Goal: Task Accomplishment & Management: Manage account settings

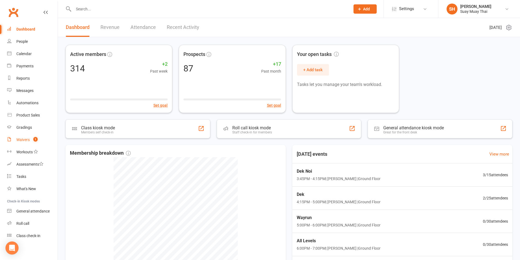
click at [25, 141] on div "Waivers" at bounding box center [22, 140] width 13 height 4
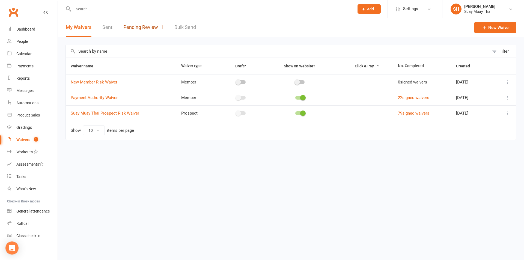
click at [145, 29] on link "Pending Review 1" at bounding box center [143, 27] width 40 height 19
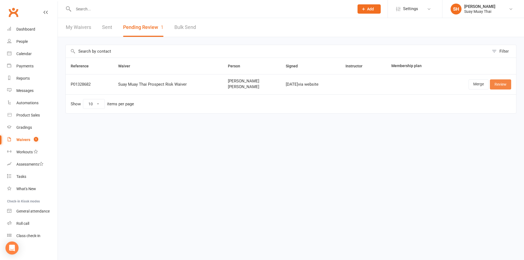
click at [502, 83] on link "Review" at bounding box center [500, 84] width 21 height 10
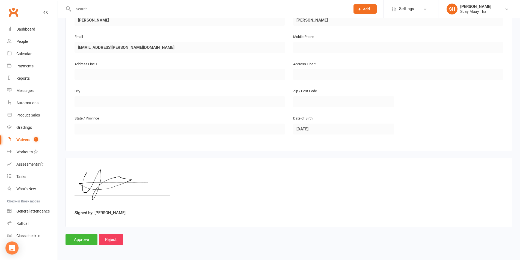
scroll to position [319, 0]
click at [87, 237] on input "Approve" at bounding box center [82, 238] width 32 height 11
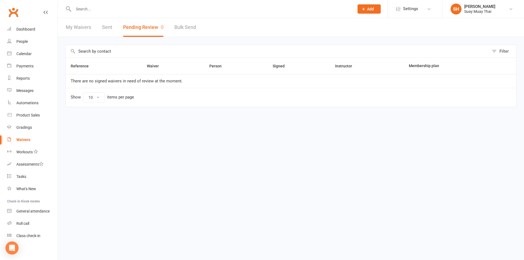
click at [105, 26] on link "Sent" at bounding box center [107, 27] width 10 height 19
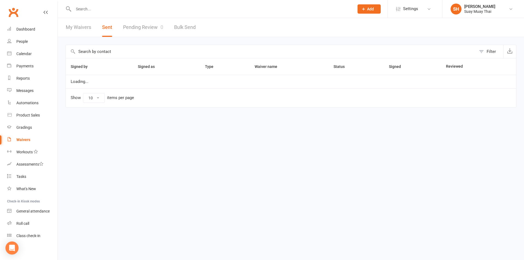
select select "100"
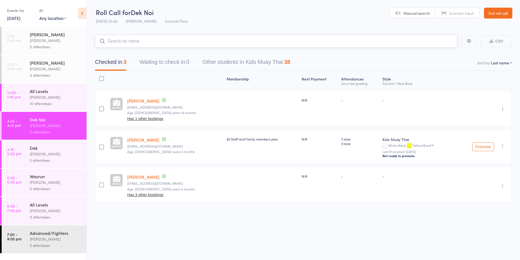
scroll to position [0, 0]
click at [39, 152] on div "Karl Puglia" at bounding box center [56, 154] width 52 height 6
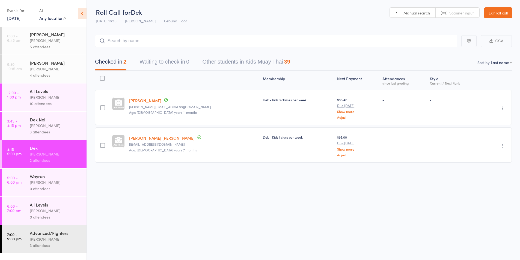
click at [151, 43] on input "search" at bounding box center [276, 41] width 362 height 13
click at [115, 39] on input "search" at bounding box center [276, 41] width 362 height 13
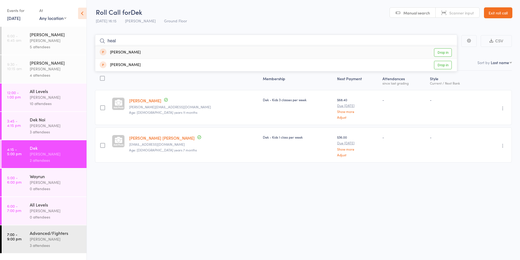
type input "heal"
click at [445, 51] on link "Drop in" at bounding box center [443, 52] width 18 height 8
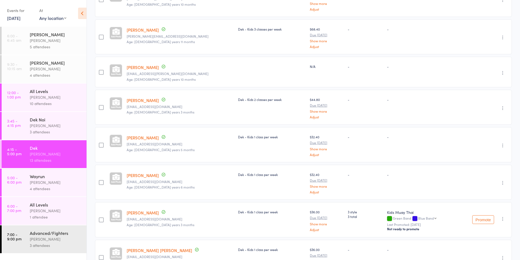
scroll to position [331, 0]
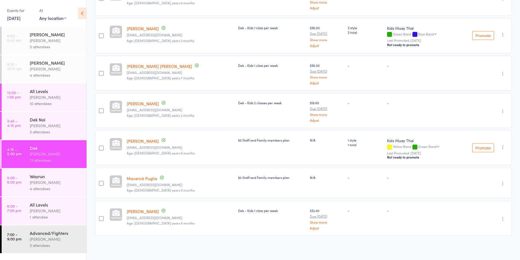
click at [47, 180] on div "Karl Puglia" at bounding box center [56, 182] width 52 height 6
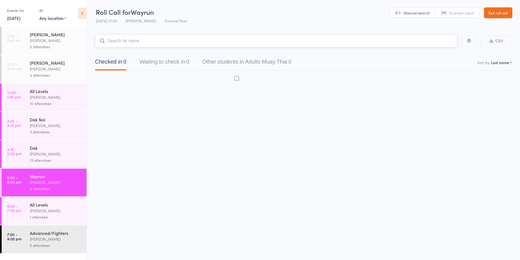
scroll to position [0, 0]
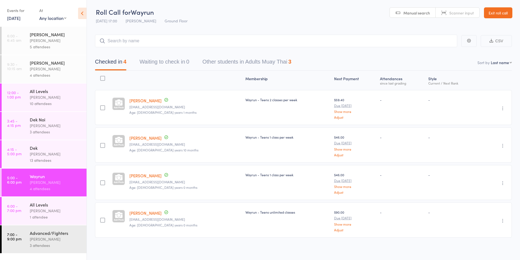
click at [52, 158] on div "13 attendees" at bounding box center [56, 160] width 52 height 6
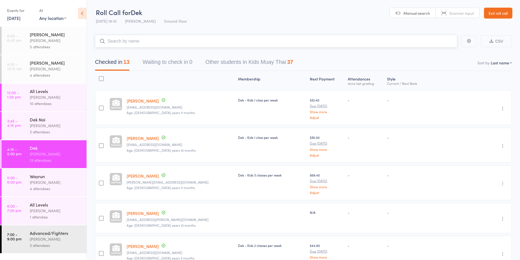
click at [132, 42] on input "search" at bounding box center [276, 41] width 362 height 13
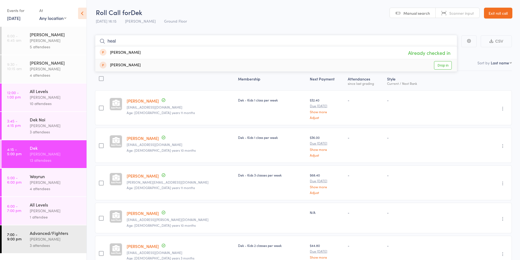
type input "heal"
click at [124, 65] on div "[PERSON_NAME]" at bounding box center [120, 65] width 41 height 6
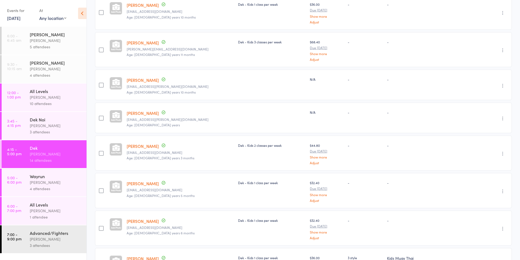
scroll to position [136, 0]
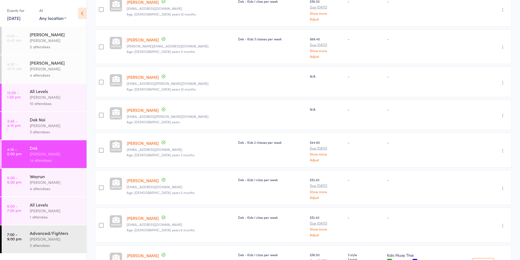
click at [504, 115] on icon "button" at bounding box center [502, 115] width 5 height 5
click at [488, 163] on li "Remove" at bounding box center [483, 162] width 45 height 7
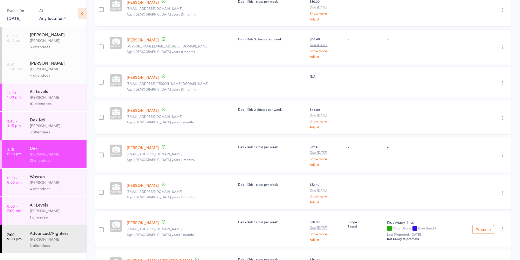
click at [47, 123] on div "Karl Puglia" at bounding box center [56, 126] width 52 height 6
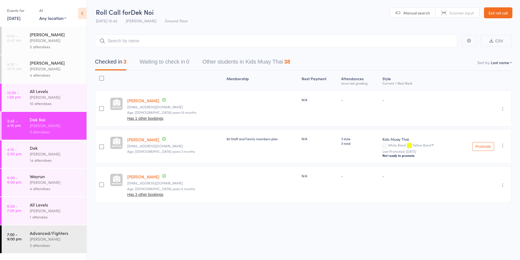
click at [141, 177] on link "Connor Stilgoe" at bounding box center [143, 177] width 32 height 6
click at [39, 44] on div "5 attendees" at bounding box center [56, 47] width 52 height 6
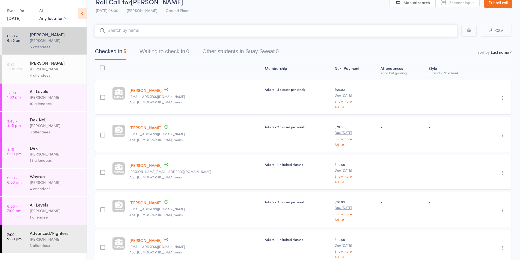
scroll to position [40, 0]
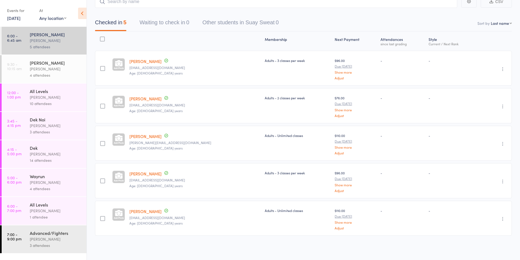
click at [46, 75] on div "4 attendees" at bounding box center [56, 75] width 52 height 6
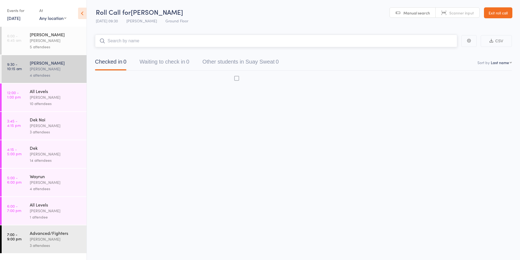
scroll to position [0, 0]
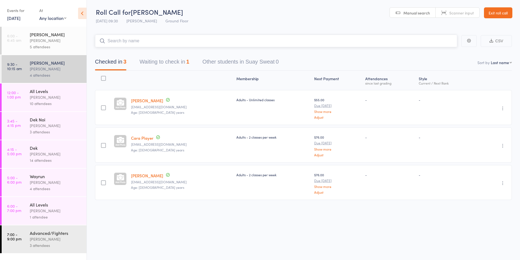
click at [162, 63] on button "Waiting to check in 1" at bounding box center [164, 63] width 50 height 14
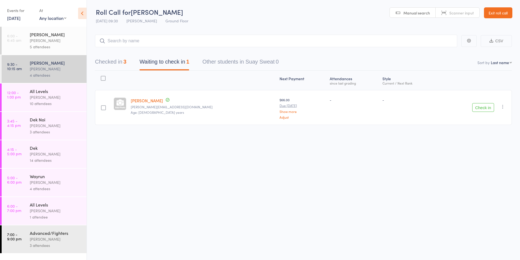
click at [483, 108] on button "Check in" at bounding box center [483, 107] width 22 height 9
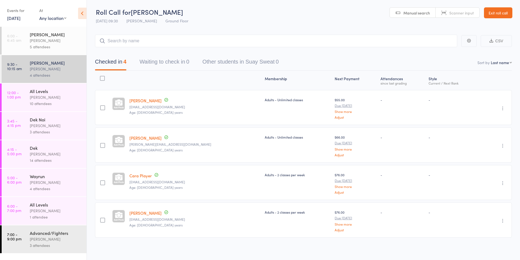
click at [502, 108] on icon "button" at bounding box center [502, 108] width 5 height 5
click at [483, 157] on li "Remove" at bounding box center [483, 155] width 45 height 7
click at [36, 95] on div "Karl Puglia" at bounding box center [56, 97] width 52 height 6
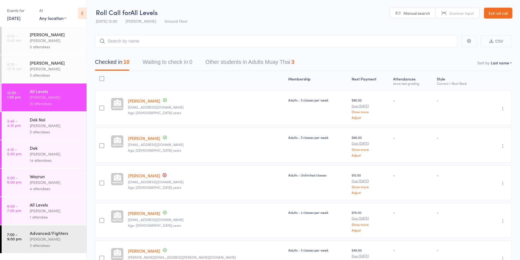
click at [508, 61] on select "First name Last name Birthday today? Behind on payments? Check in time Next pay…" at bounding box center [501, 62] width 21 height 5
select select "0"
click at [491, 60] on select "First name Last name Birthday today? Behind on payments? Check in time Next pay…" at bounding box center [501, 62] width 21 height 5
click at [424, 56] on div "Checked in 10 Waiting to check in 0 Other students in Adults Muay Thai 3" at bounding box center [303, 58] width 417 height 23
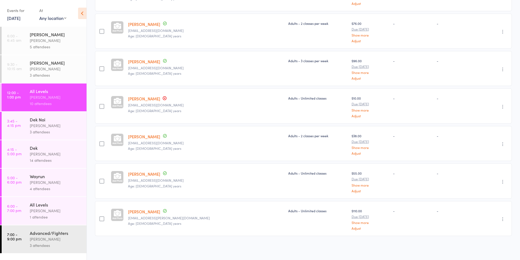
scroll to position [227, 0]
click at [45, 157] on div "14 attendees" at bounding box center [56, 160] width 52 height 6
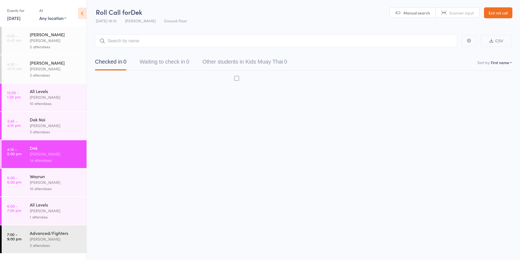
scroll to position [0, 0]
click at [41, 186] on div "10 attendees" at bounding box center [56, 189] width 52 height 6
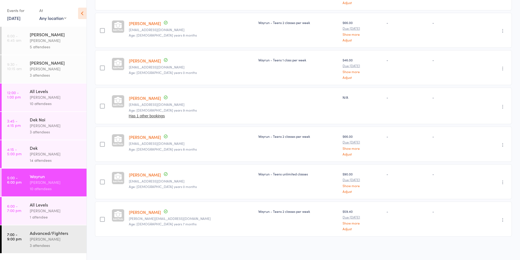
scroll to position [228, 0]
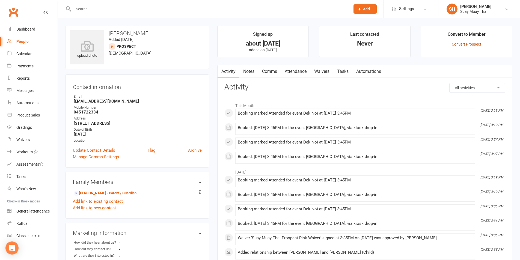
click at [467, 44] on link "Convert Prospect" at bounding box center [466, 44] width 29 height 4
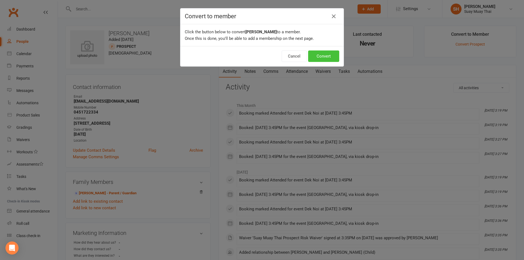
click at [324, 58] on button "Convert" at bounding box center [323, 56] width 31 height 11
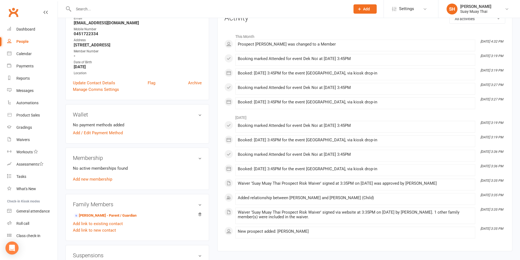
scroll to position [91, 0]
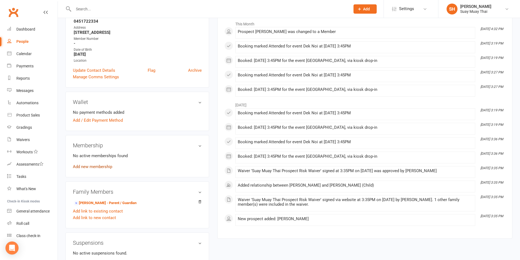
click at [99, 166] on link "Add new membership" at bounding box center [92, 166] width 39 height 5
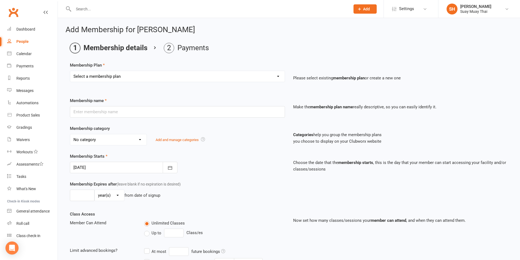
click at [112, 78] on select "Select a membership plan Create new Membership Plan Dek - Kids 1 class per week…" at bounding box center [177, 76] width 215 height 11
select select "1"
click at [70, 71] on select "Select a membership plan Create new Membership Plan Dek - Kids 1 class per week…" at bounding box center [177, 76] width 215 height 11
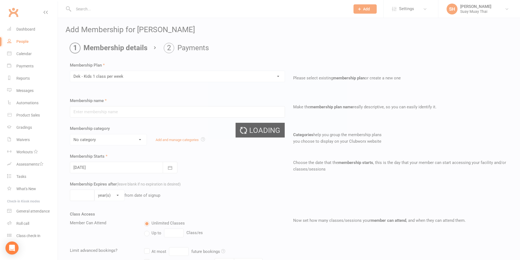
type input "Dek - Kids 1 class per week"
select select "2"
type input "0"
type input "1"
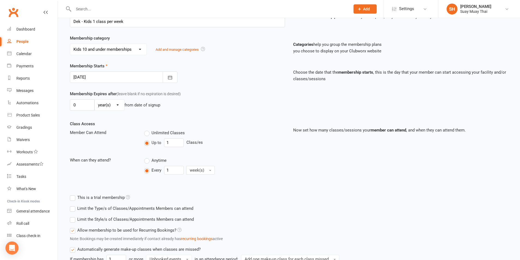
scroll to position [91, 0]
click at [171, 76] on icon "button" at bounding box center [169, 76] width 5 height 5
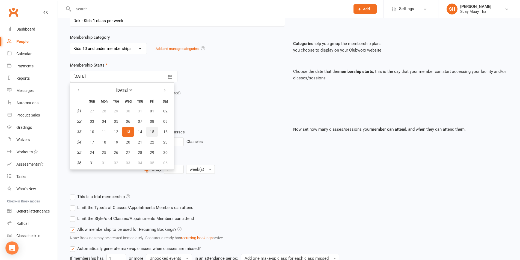
click at [153, 132] on span "15" at bounding box center [152, 132] width 4 height 4
type input "15 Aug 2025"
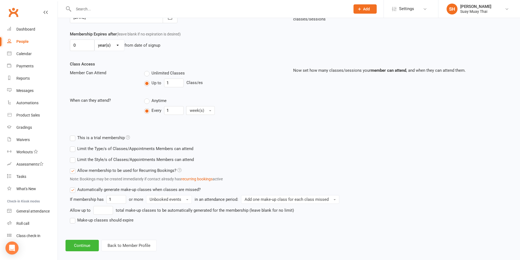
scroll to position [157, 0]
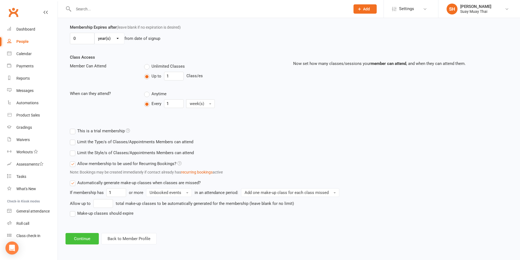
click at [91, 237] on button "Continue" at bounding box center [82, 238] width 33 height 11
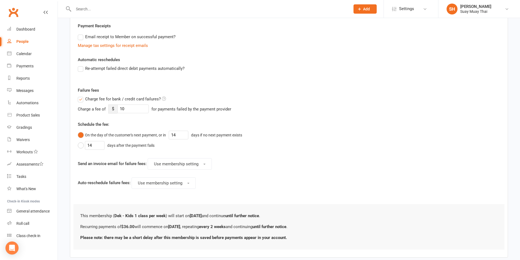
scroll to position [0, 0]
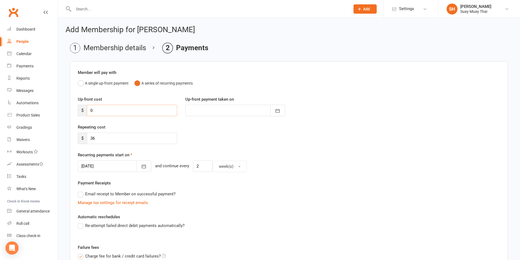
drag, startPoint x: 103, startPoint y: 109, endPoint x: 87, endPoint y: 110, distance: 16.7
click at [87, 110] on input "0" at bounding box center [132, 110] width 90 height 11
type input "8"
type input "13 Aug 2025"
type input "85"
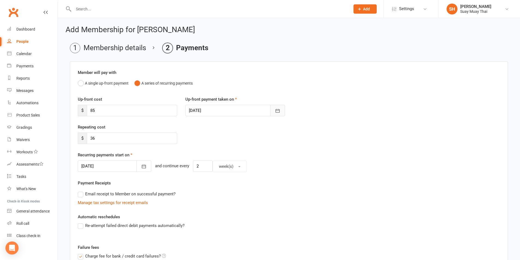
click at [278, 111] on icon "button" at bounding box center [277, 110] width 5 height 5
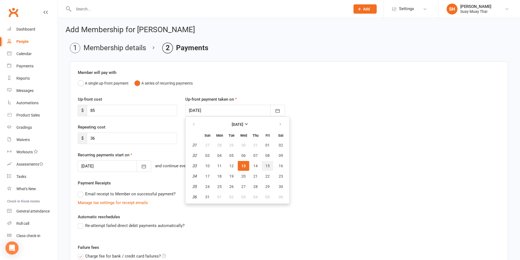
click at [266, 163] on button "15" at bounding box center [267, 166] width 11 height 10
type input "15 Aug 2025"
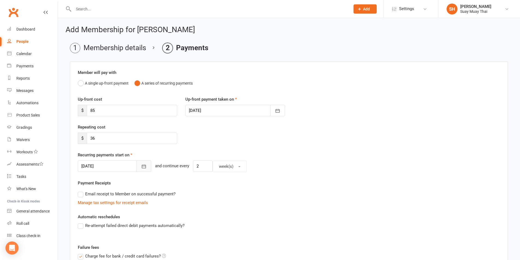
click at [141, 166] on icon "button" at bounding box center [143, 166] width 5 height 5
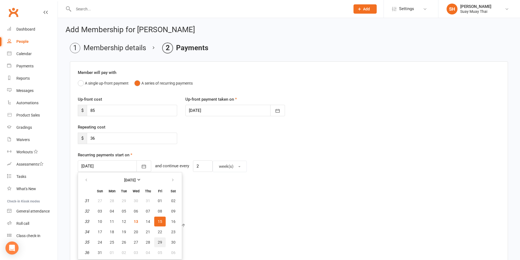
click at [160, 243] on span "29" at bounding box center [160, 242] width 4 height 4
type input "29 Aug 2025"
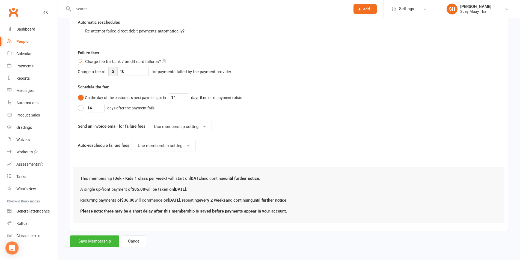
scroll to position [198, 0]
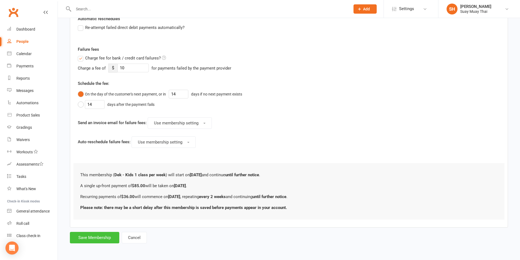
click at [108, 238] on button "Save Membership" at bounding box center [94, 237] width 49 height 11
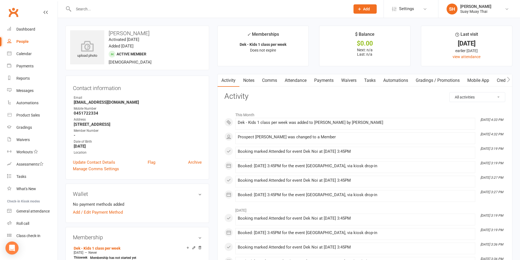
click at [348, 80] on link "Waivers" at bounding box center [348, 80] width 23 height 13
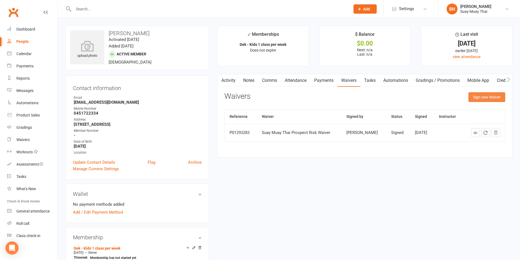
click at [485, 97] on button "Sign new Waiver" at bounding box center [486, 97] width 37 height 10
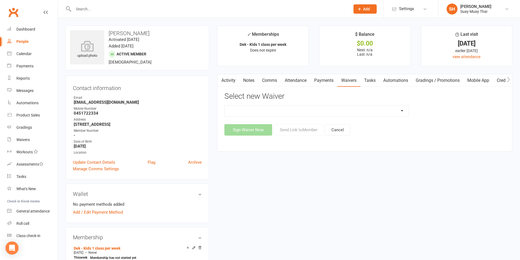
click at [303, 106] on select "New Member Risk Waiver Payment Authority Waiver Suay Muay Thai Prospect Risk Wa…" at bounding box center [317, 110] width 184 height 11
select select "14249"
click at [225, 105] on select "New Member Risk Waiver Payment Authority Waiver Suay Muay Thai Prospect Risk Wa…" at bounding box center [317, 110] width 184 height 11
click at [299, 128] on button "Send Link to Member" at bounding box center [299, 129] width 50 height 11
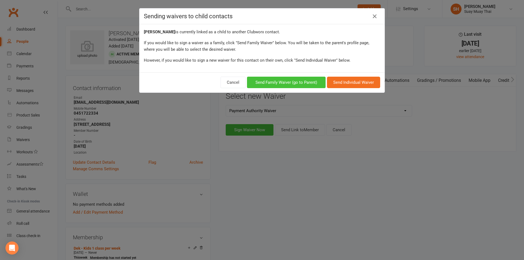
click at [295, 84] on button "Send Family Waiver (go to Parent)" at bounding box center [286, 82] width 79 height 11
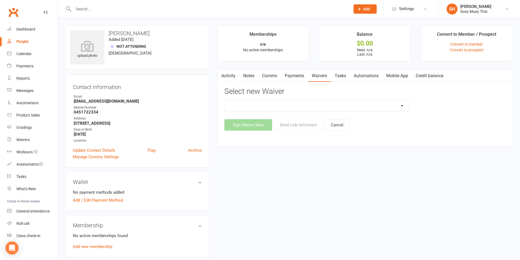
click at [320, 105] on select "New Member Risk Waiver Payment Authority Waiver" at bounding box center [317, 105] width 184 height 11
select select "14249"
click at [225, 100] on select "New Member Risk Waiver Payment Authority Waiver" at bounding box center [317, 105] width 184 height 11
click at [303, 124] on button "Send Link to Contact" at bounding box center [299, 124] width 50 height 11
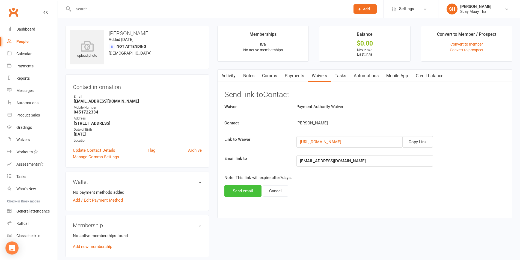
click at [239, 190] on button "Send email" at bounding box center [242, 190] width 37 height 11
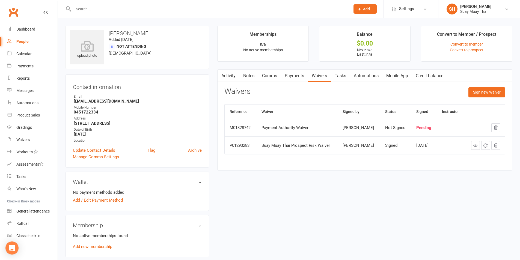
click at [100, 6] on input "text" at bounding box center [209, 9] width 275 height 8
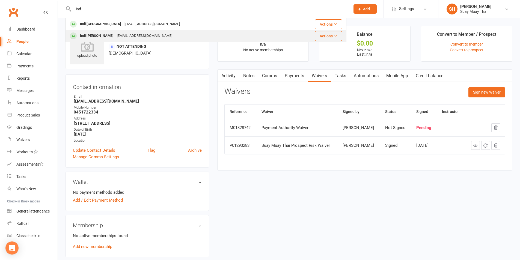
type input "ind"
click at [86, 34] on div "Indi Pye" at bounding box center [96, 36] width 37 height 8
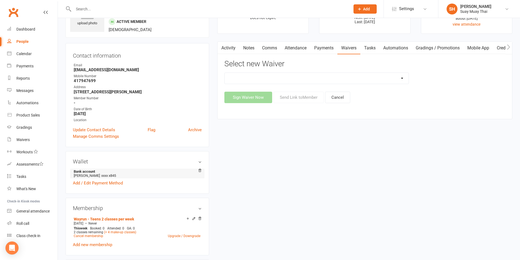
scroll to position [46, 0]
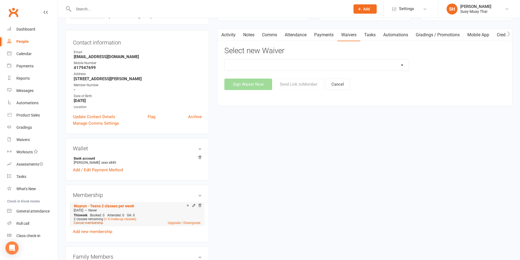
click at [87, 223] on link "Cancel membership" at bounding box center [88, 223] width 29 height 4
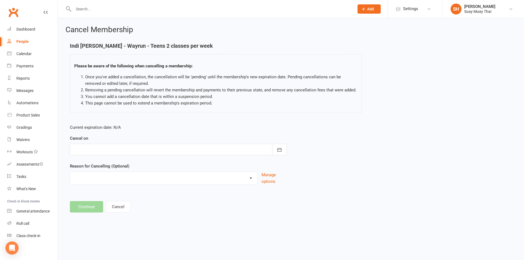
click at [91, 149] on div at bounding box center [178, 149] width 217 height 11
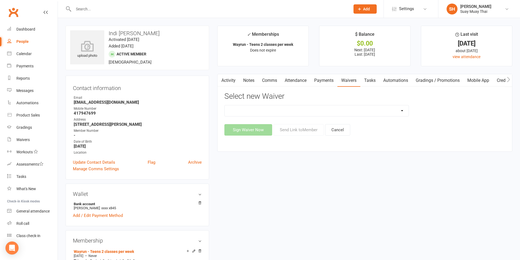
scroll to position [46, 0]
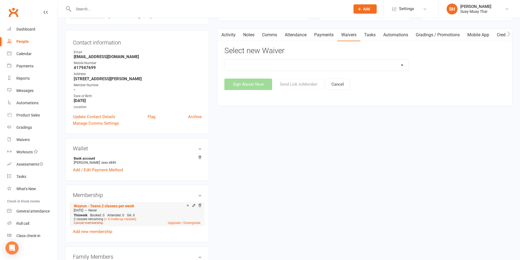
click at [87, 224] on link "Cancel membership" at bounding box center [88, 223] width 29 height 4
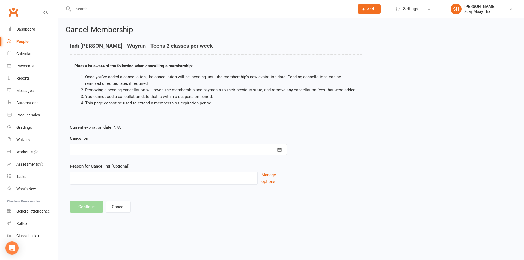
click at [100, 147] on div at bounding box center [178, 149] width 217 height 11
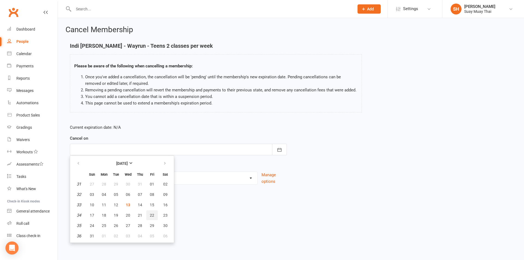
click at [152, 214] on span "22" at bounding box center [152, 215] width 4 height 4
type input "22 Aug 2025"
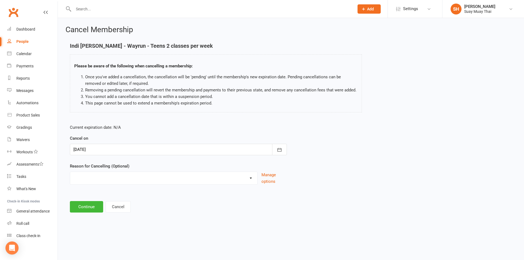
click at [195, 180] on select "Cant make classes Holiday Injury Other reason" at bounding box center [163, 177] width 187 height 11
select select "0"
click at [70, 172] on select "Cant make classes Holiday Injury Other reason" at bounding box center [163, 177] width 187 height 11
click at [83, 208] on button "Continue" at bounding box center [86, 206] width 33 height 11
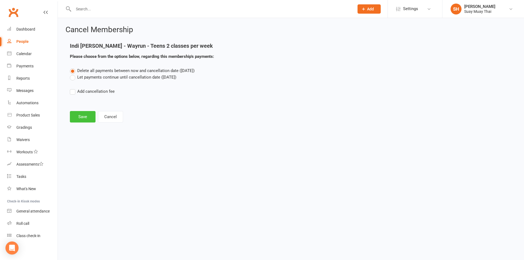
click at [85, 116] on button "Save" at bounding box center [83, 116] width 26 height 11
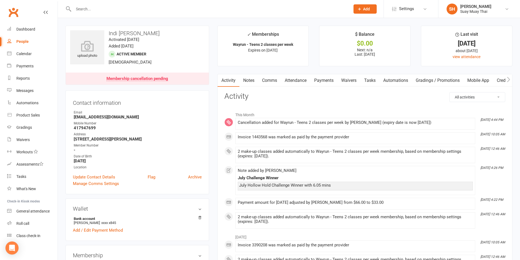
click at [324, 82] on link "Payments" at bounding box center [323, 80] width 27 height 13
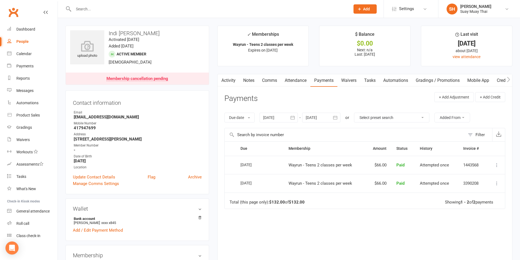
click at [285, 117] on div at bounding box center [279, 118] width 38 height 10
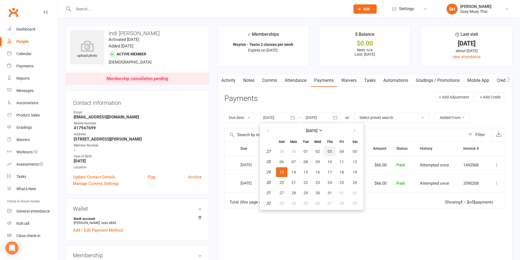
click at [331, 150] on span "03" at bounding box center [330, 151] width 4 height 4
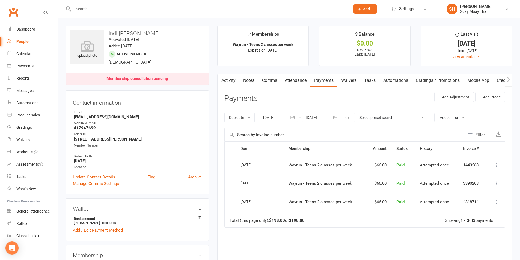
click at [285, 117] on div at bounding box center [279, 118] width 38 height 10
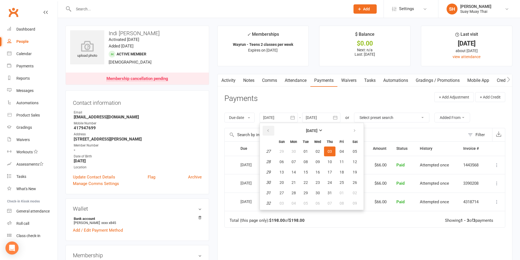
click at [270, 131] on icon "button" at bounding box center [268, 131] width 4 height 4
click at [330, 160] on span "12" at bounding box center [330, 162] width 4 height 4
type input "12 Jun 2025"
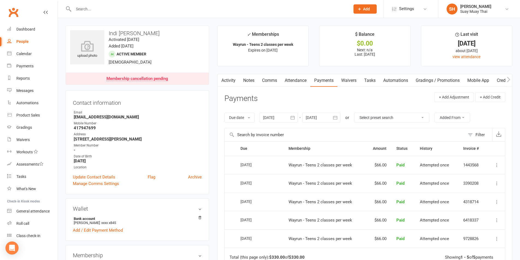
click at [246, 80] on link "Notes" at bounding box center [248, 80] width 19 height 13
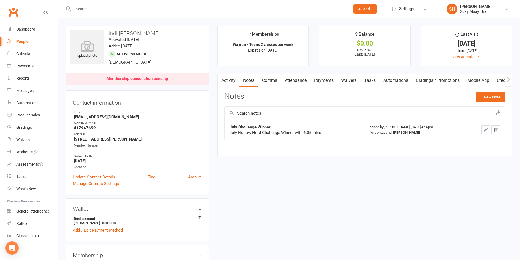
click at [229, 80] on link "Activity" at bounding box center [229, 80] width 22 height 13
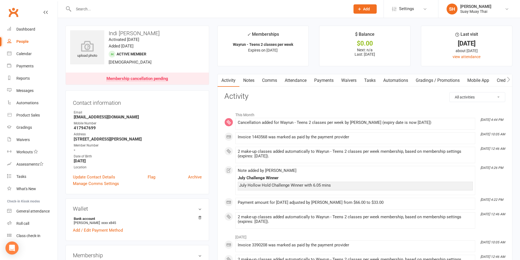
click at [316, 79] on link "Payments" at bounding box center [323, 80] width 27 height 13
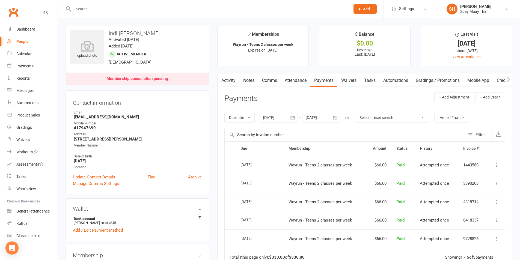
click at [323, 114] on div at bounding box center [321, 118] width 38 height 10
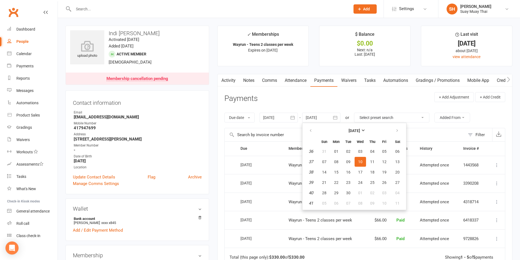
click at [234, 69] on main "✓ Memberships Wayrun - Teens 2 classes per week Expires on 21st August, 2025 $ …" at bounding box center [364, 187] width 303 height 323
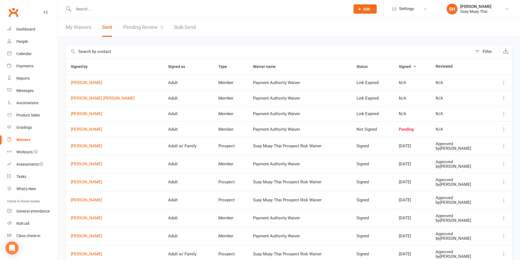
select select "100"
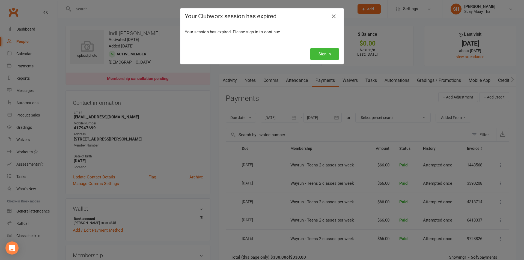
click at [305, 49] on div "Sign In" at bounding box center [261, 54] width 163 height 20
click at [316, 54] on button "Sign In" at bounding box center [324, 53] width 29 height 11
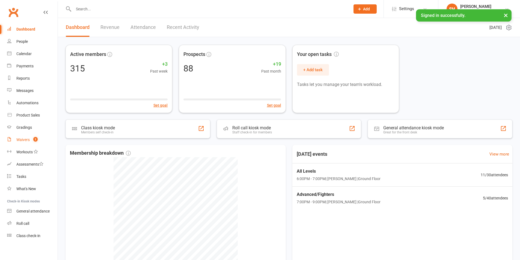
click at [26, 138] on div "Waivers" at bounding box center [22, 140] width 13 height 4
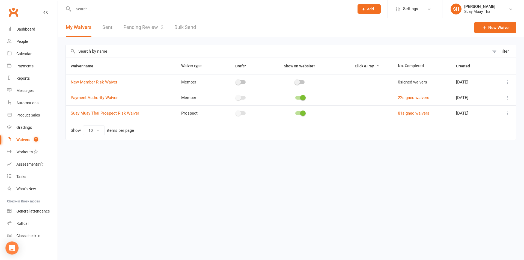
click at [147, 29] on link "Pending Review 2" at bounding box center [143, 27] width 40 height 19
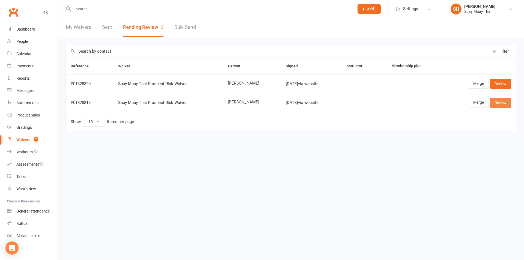
click at [494, 104] on link "Review" at bounding box center [500, 103] width 21 height 10
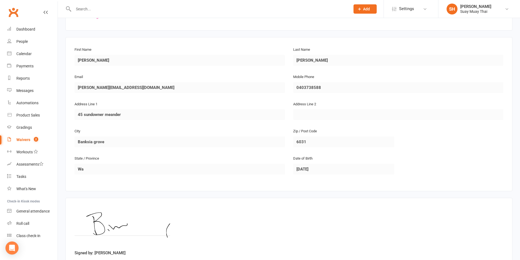
scroll to position [112, 0]
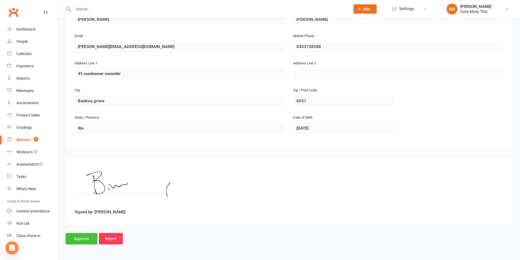
click at [82, 243] on input "Approve" at bounding box center [82, 238] width 32 height 11
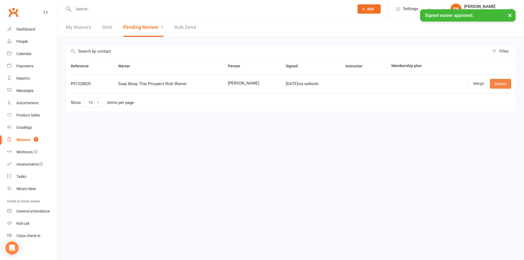
click at [502, 87] on link "Review" at bounding box center [500, 84] width 21 height 10
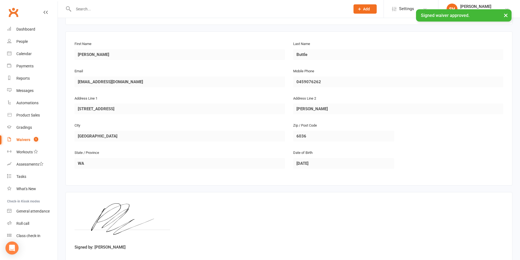
scroll to position [112, 0]
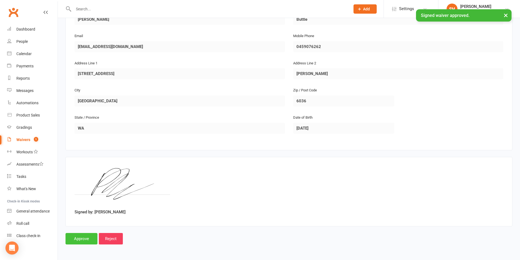
click at [77, 240] on input "Approve" at bounding box center [82, 238] width 32 height 11
